Goal: Find contact information: Find contact information

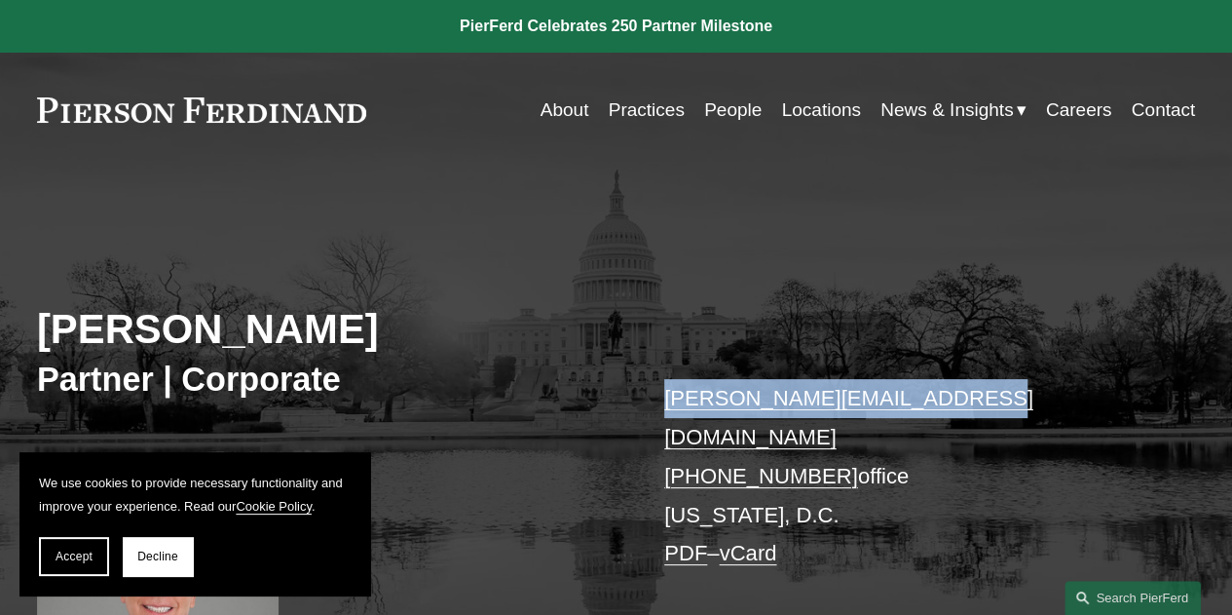
drag, startPoint x: 981, startPoint y: 400, endPoint x: 655, endPoint y: 374, distance: 327.4
click at [655, 374] on div "[PERSON_NAME] Partner | Corporate [PERSON_NAME][EMAIL_ADDRESS][DOMAIN_NAME] [PH…" at bounding box center [616, 463] width 1232 height 517
copy link "[PERSON_NAME][EMAIL_ADDRESS][DOMAIN_NAME]"
click at [715, 112] on link "People" at bounding box center [732, 110] width 57 height 37
